Goal: Information Seeking & Learning: Learn about a topic

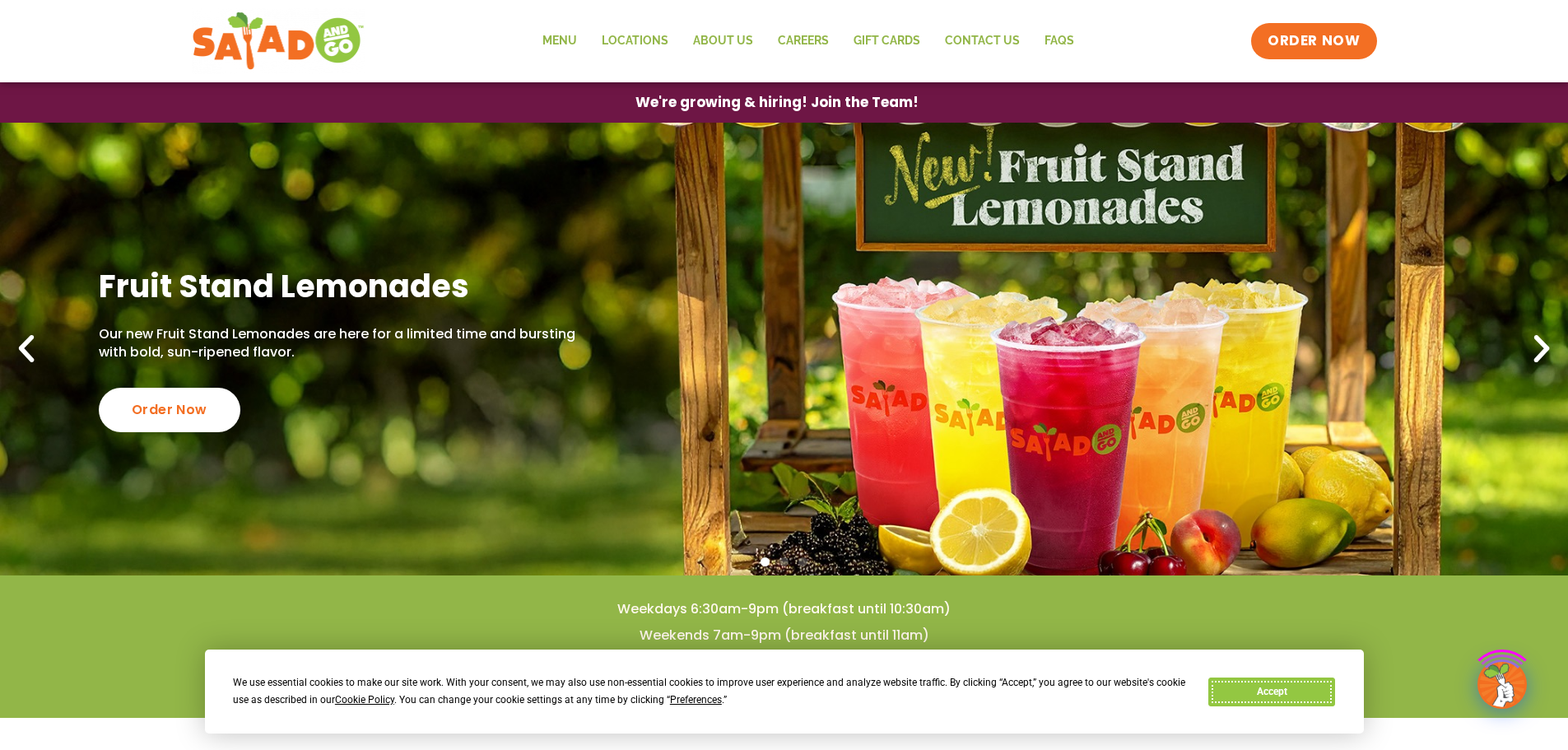
click at [1267, 689] on button "Accept" at bounding box center [1272, 692] width 126 height 29
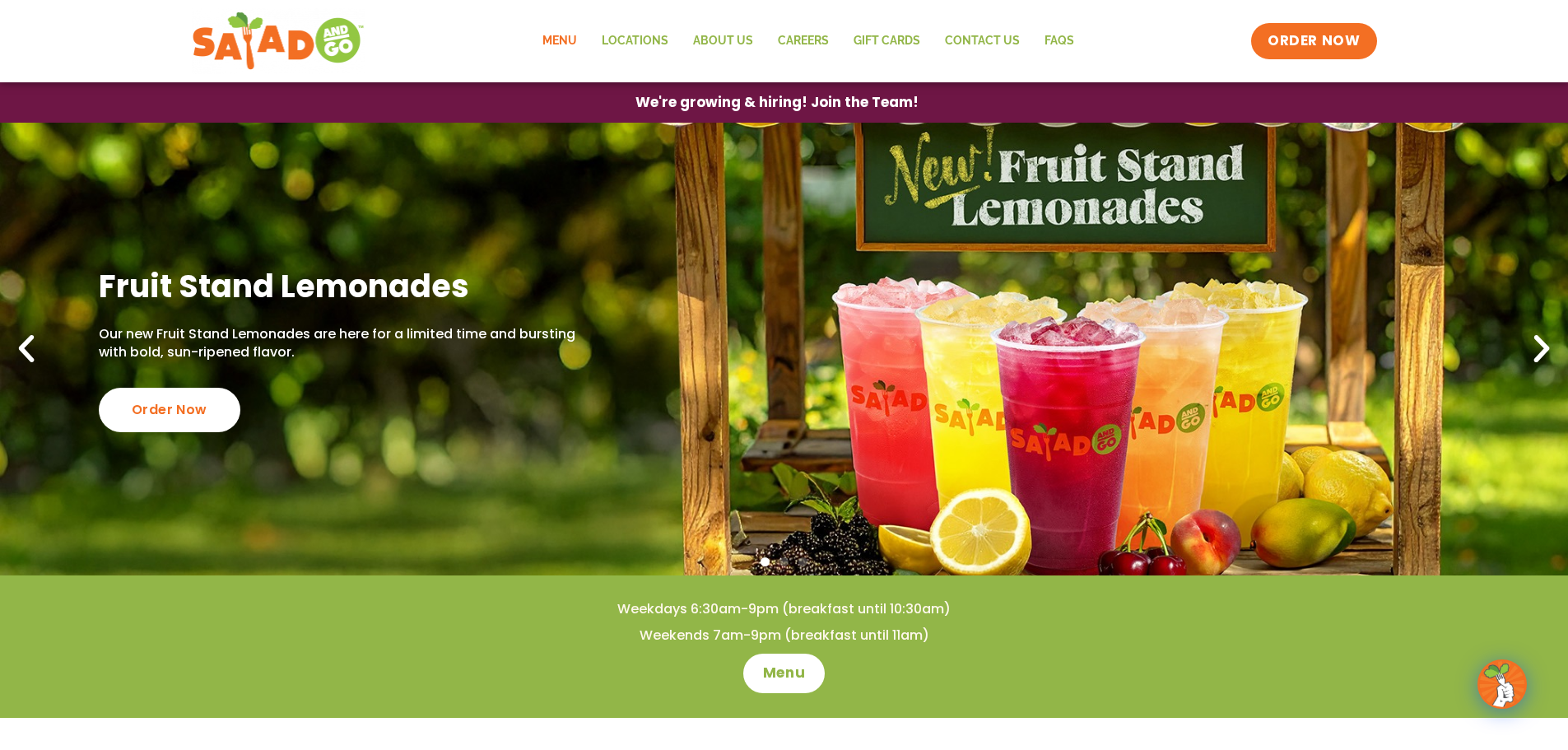
click at [561, 37] on link "Menu" at bounding box center [559, 42] width 59 height 38
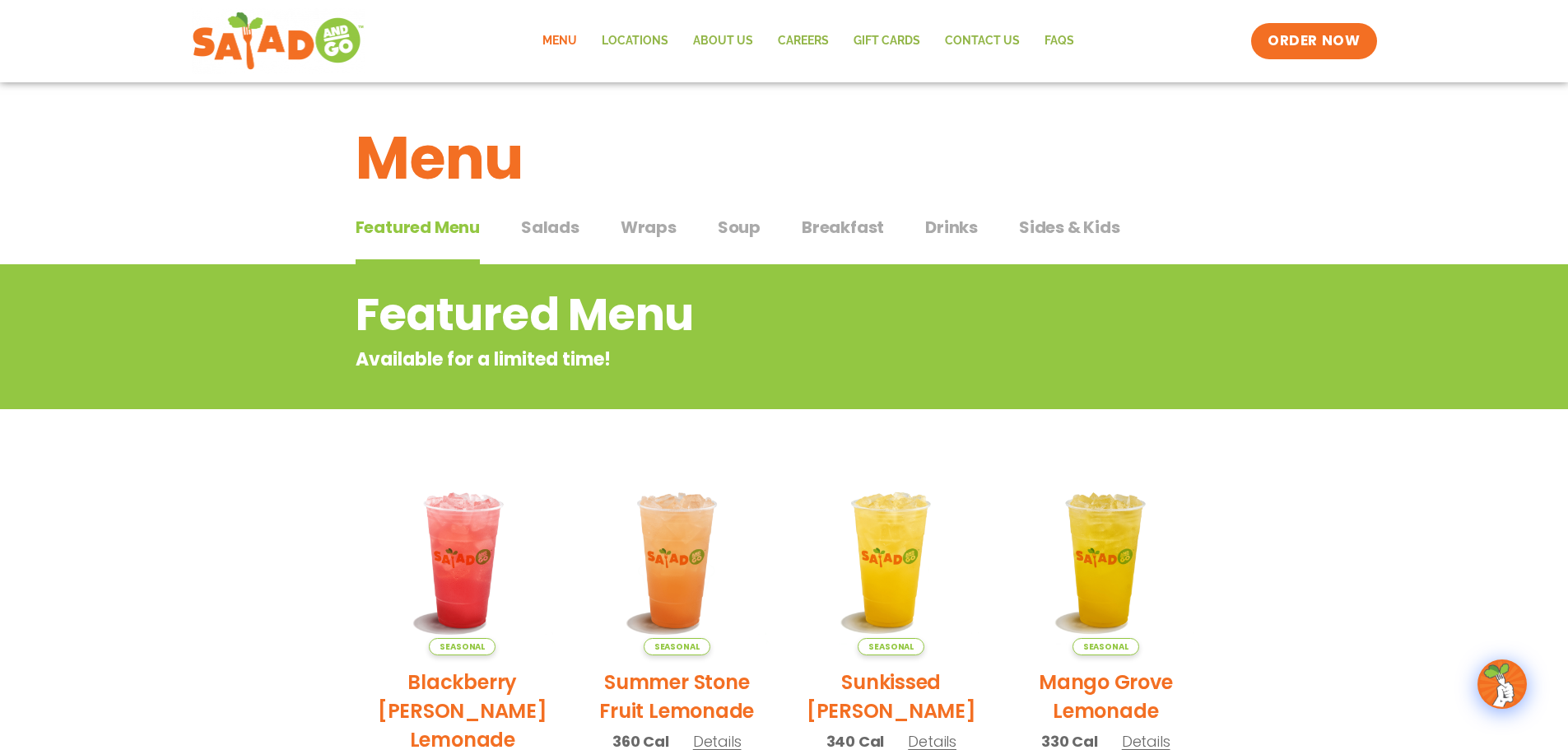
click at [628, 230] on span "Wraps" at bounding box center [648, 227] width 56 height 25
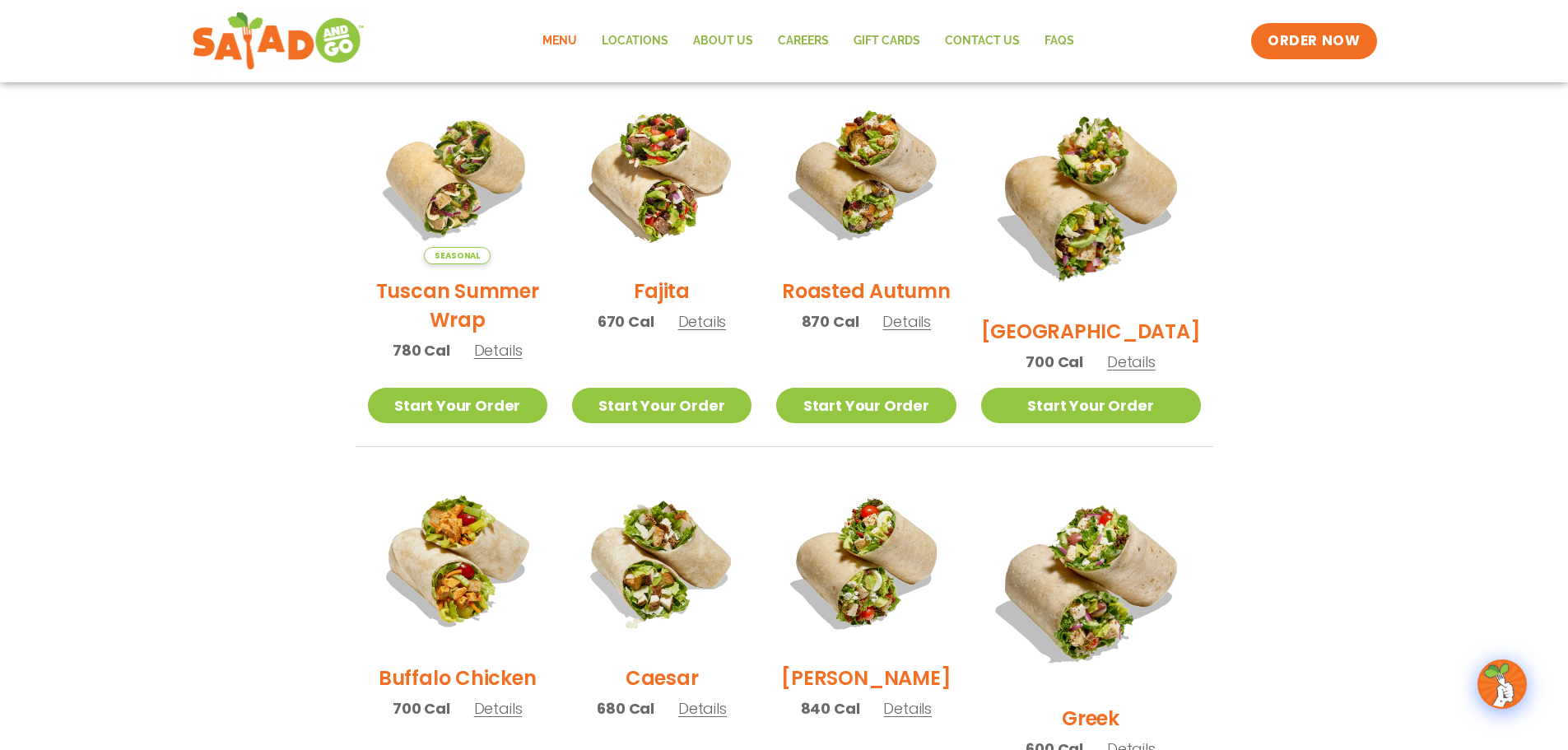
scroll to position [302, 0]
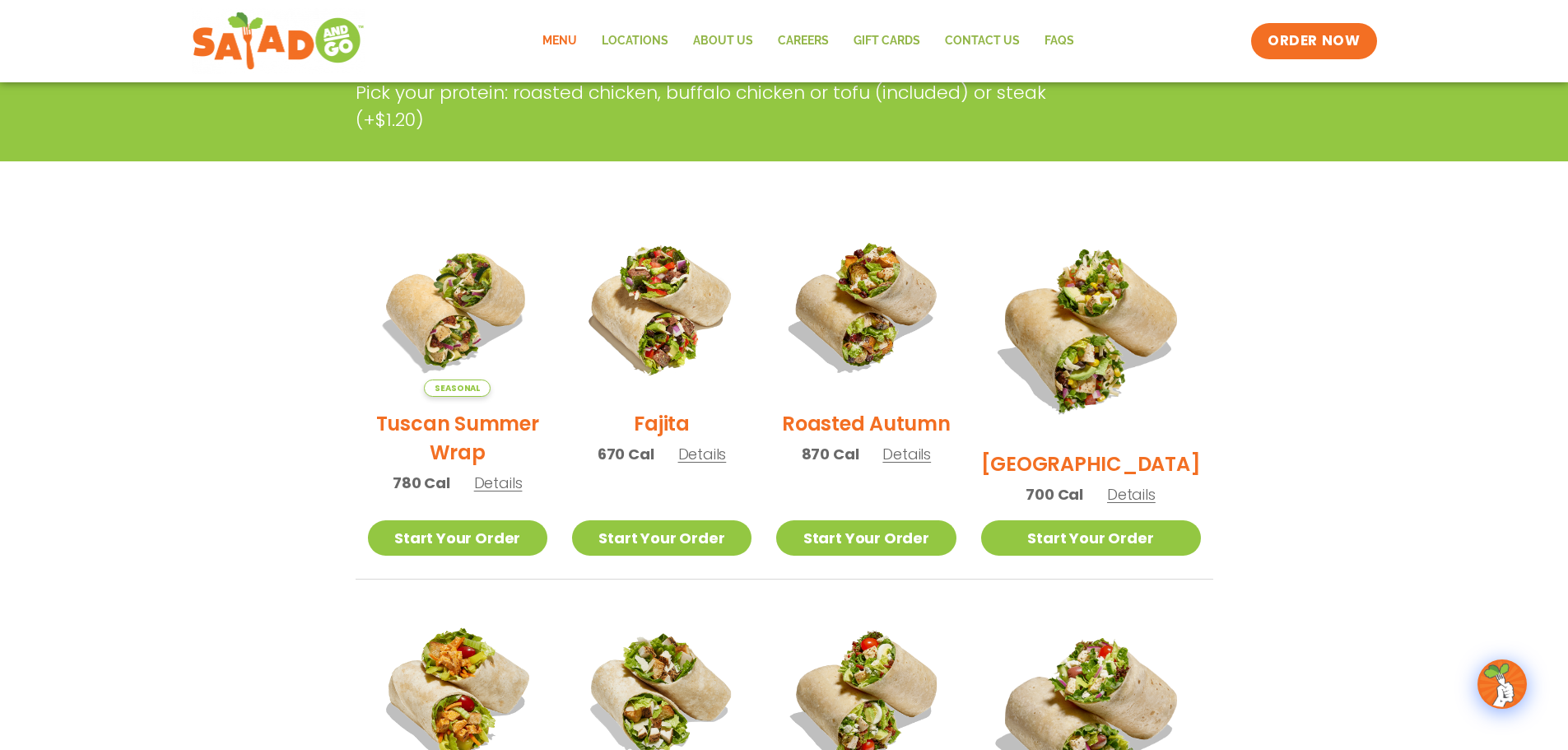
click at [709, 477] on div "Fajita 670 Cal Details" at bounding box center [662, 348] width 180 height 263
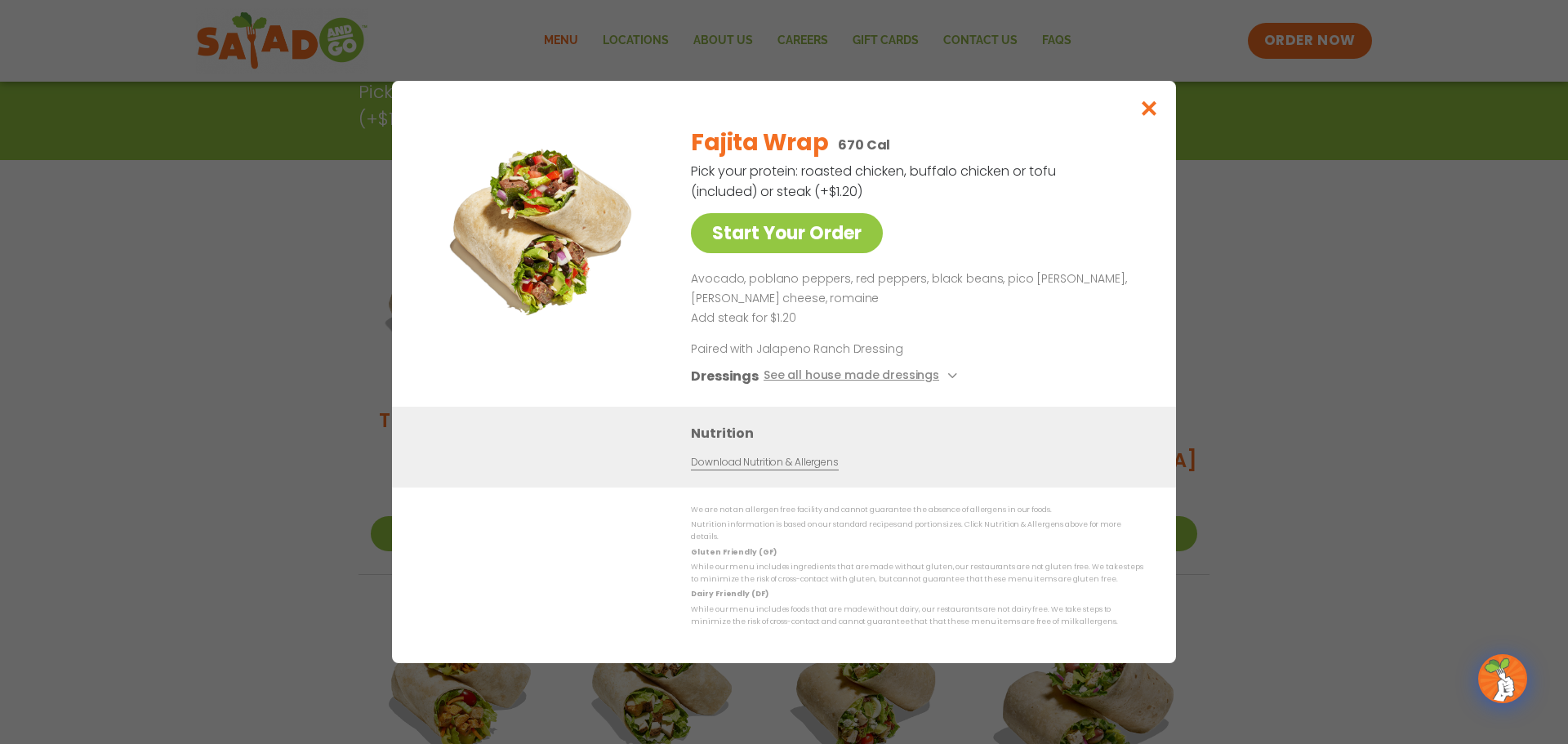
click at [706, 464] on div "Nutrition Download Nutrition & Allergens" at bounding box center [921, 446] width 460 height 47
click at [932, 374] on button "See all house made dressings" at bounding box center [862, 375] width 199 height 21
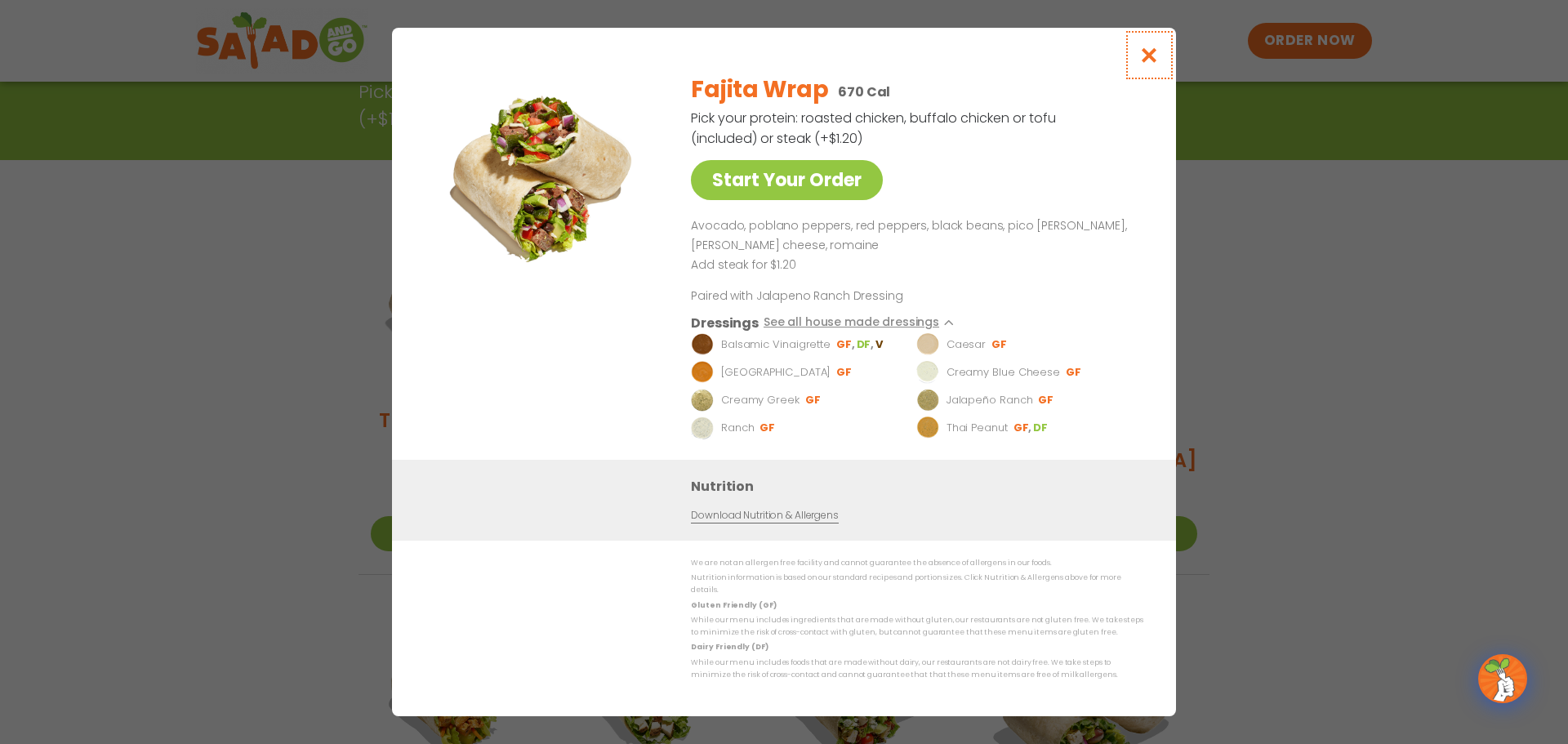
click at [1144, 59] on icon "Close modal" at bounding box center [1150, 54] width 21 height 17
